Goal: Information Seeking & Learning: Learn about a topic

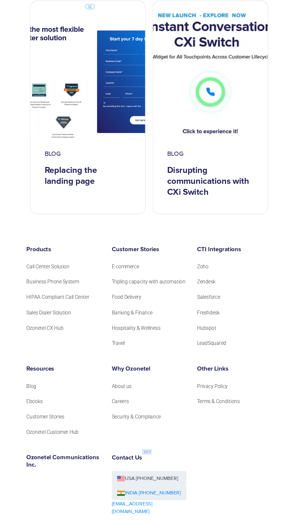
scroll to position [2837, 0]
click at [69, 352] on link "Sales Dialer Solution" at bounding box center [63, 355] width 40 height 7
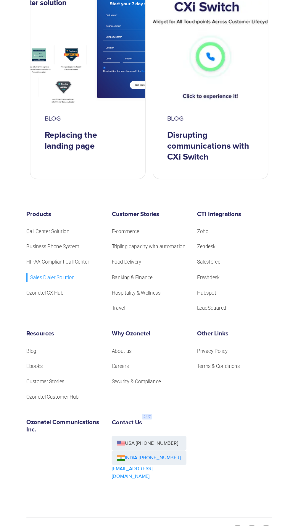
scroll to position [2876, 0]
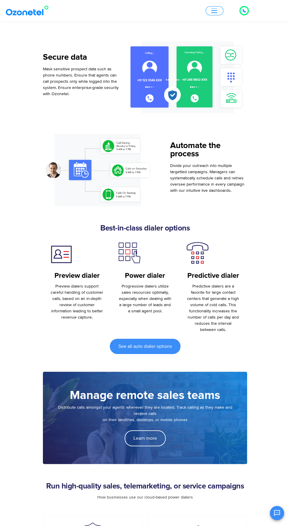
scroll to position [428, 0]
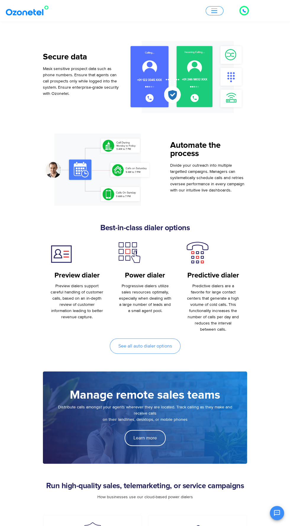
click at [149, 346] on span "See all auto dialer options" at bounding box center [144, 346] width 53 height 5
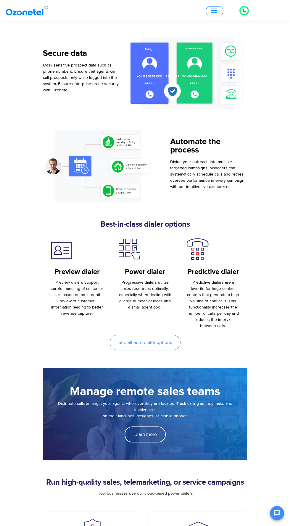
scroll to position [470, 0]
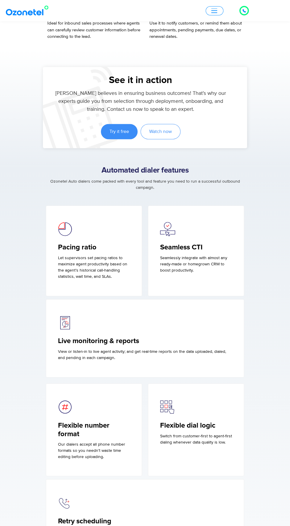
scroll to position [1249, 0]
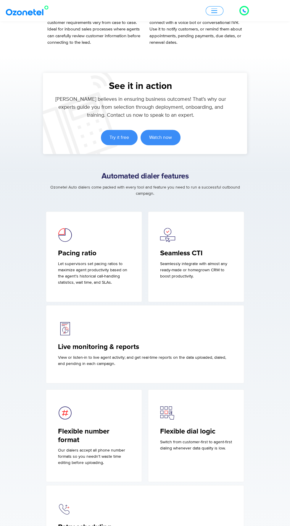
click at [152, 141] on link "Watch now" at bounding box center [160, 137] width 40 height 15
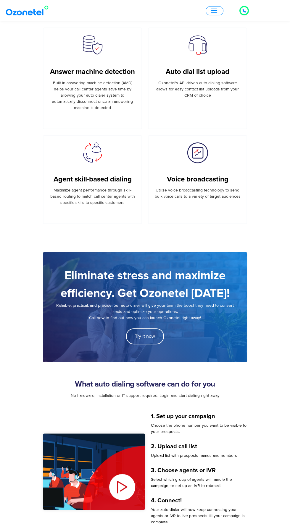
scroll to position [498, 0]
click at [91, 467] on img at bounding box center [94, 472] width 102 height 77
